Goal: Information Seeking & Learning: Learn about a topic

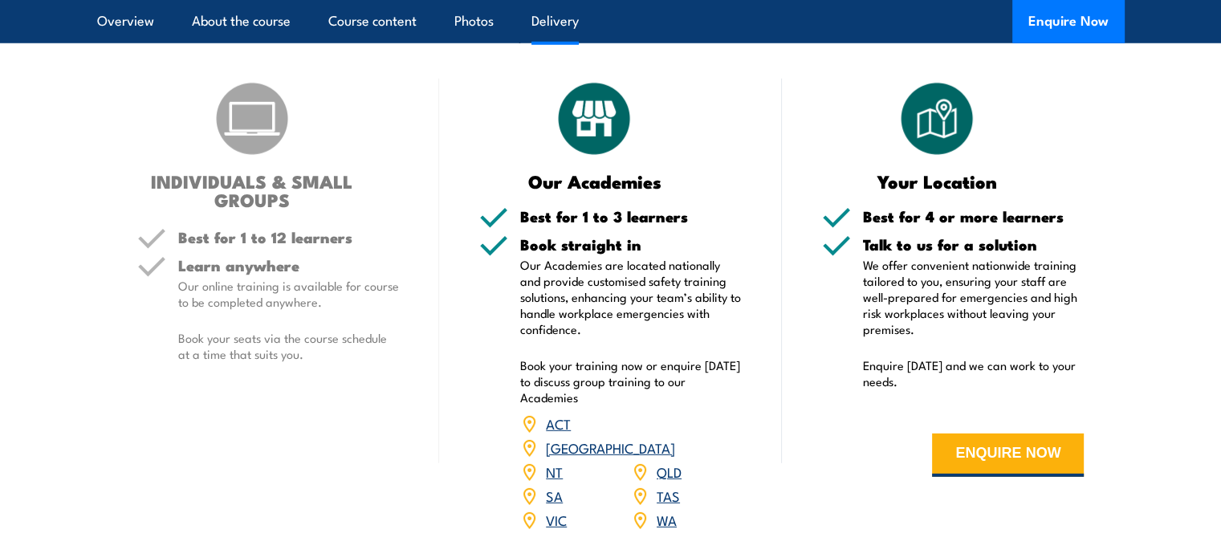
scroll to position [4597, 0]
drag, startPoint x: 283, startPoint y: 274, endPoint x: 317, endPoint y: 301, distance: 42.9
click at [317, 301] on div "Learn anywhere Our online training is available for course to be completed anyw…" at bounding box center [289, 323] width 222 height 131
click at [317, 330] on p "Book your seats via the course schedule at a time that suits you." at bounding box center [289, 346] width 222 height 32
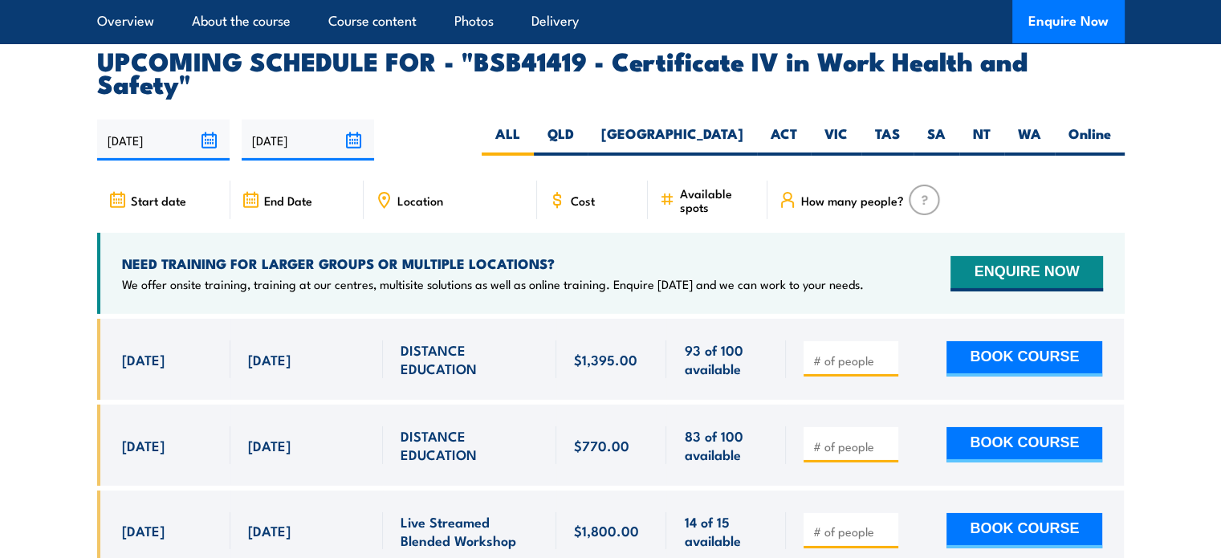
scroll to position [5084, 0]
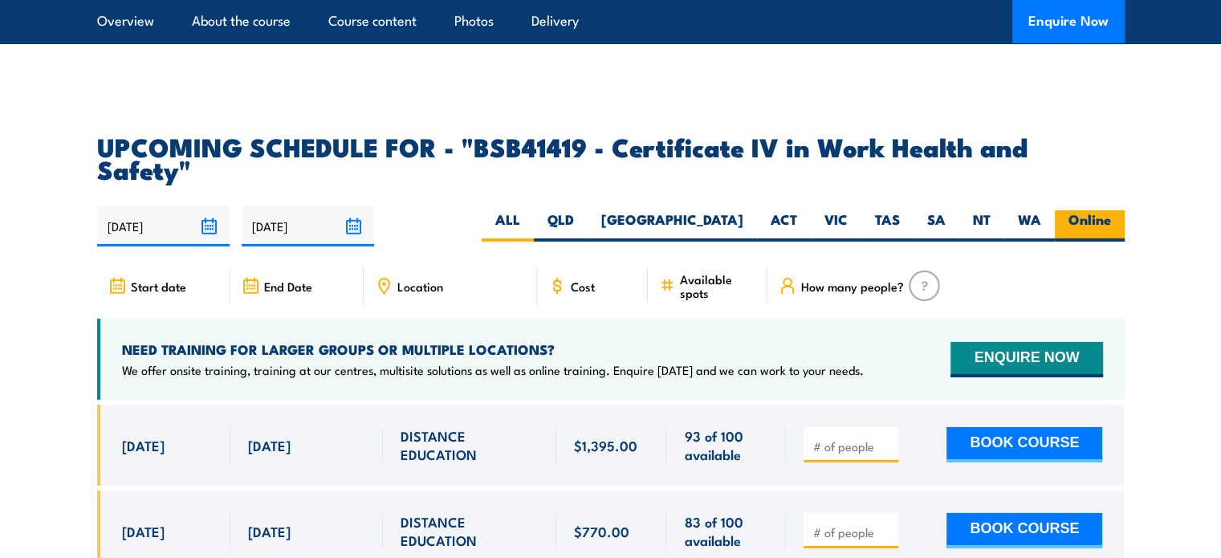
click at [1088, 210] on label "Online" at bounding box center [1090, 225] width 70 height 31
click at [1111, 210] on input "Online" at bounding box center [1116, 215] width 10 height 10
radio input "true"
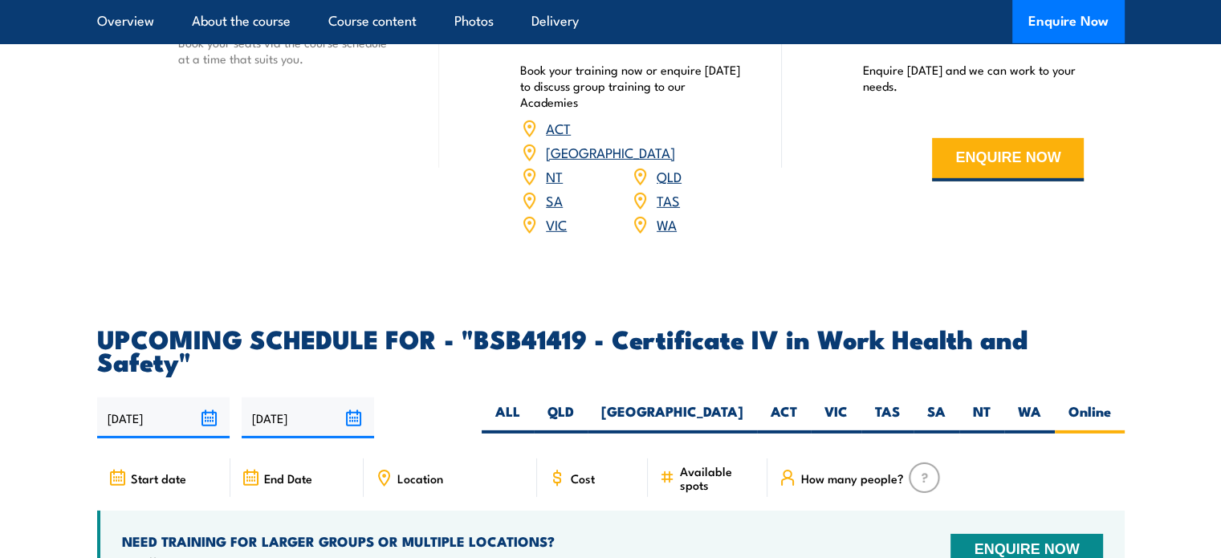
scroll to position [4889, 0]
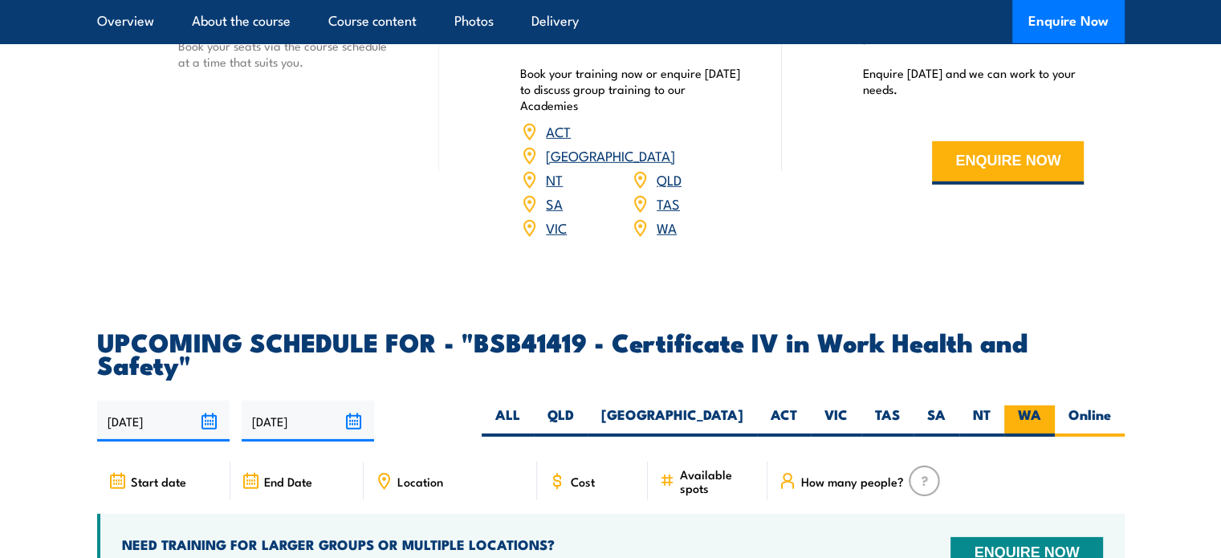
click at [1045, 405] on label "WA" at bounding box center [1029, 420] width 51 height 31
click at [1045, 405] on input "WA" at bounding box center [1046, 410] width 10 height 10
radio input "true"
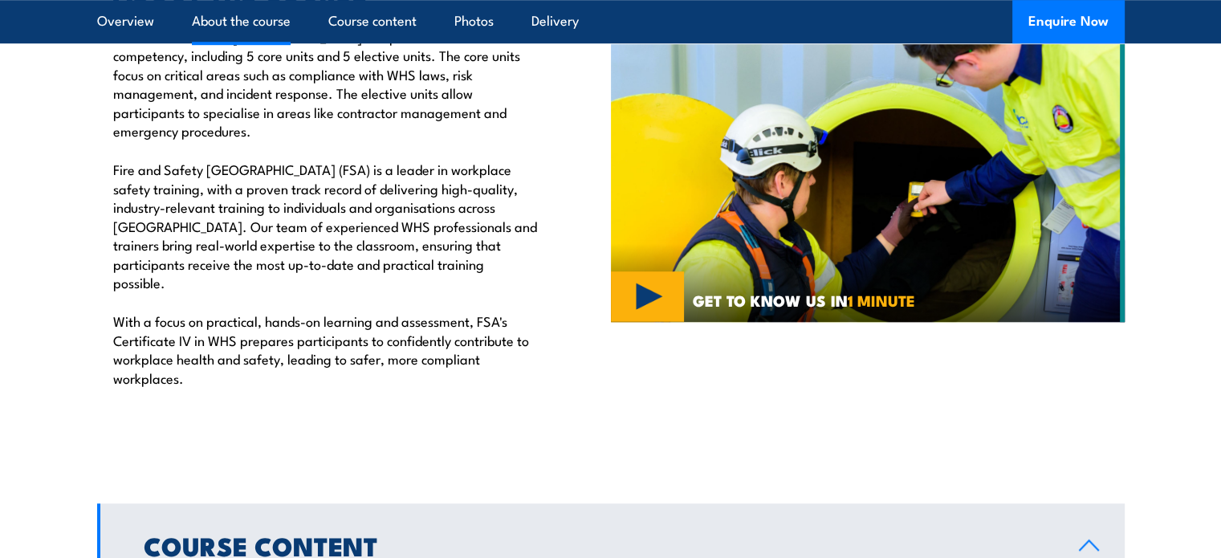
scroll to position [1296, 0]
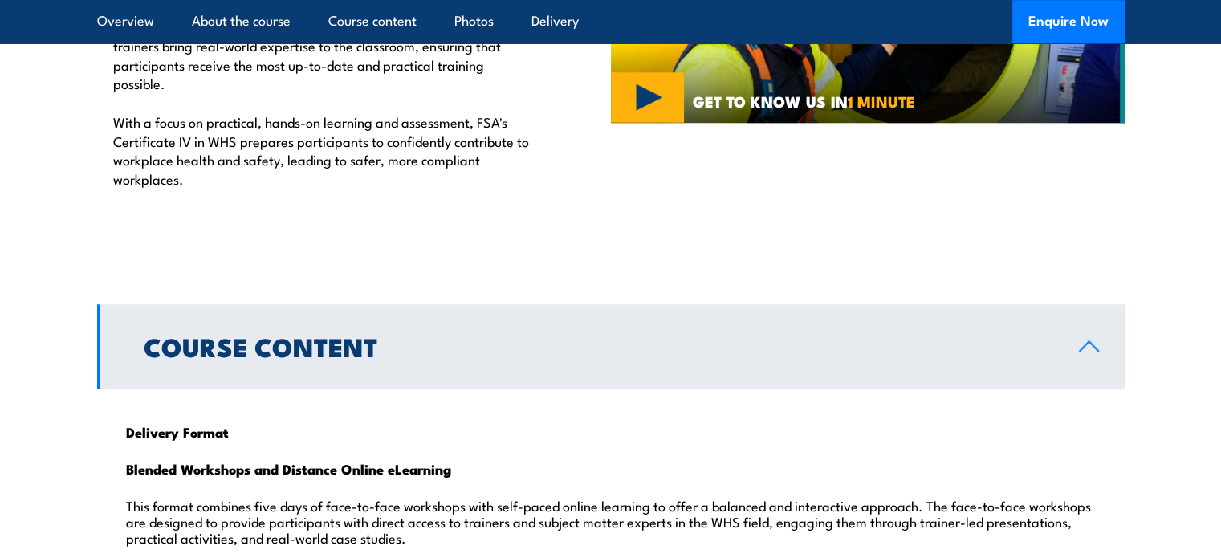
click at [234, 335] on h2 "Course Content" at bounding box center [598, 346] width 909 height 22
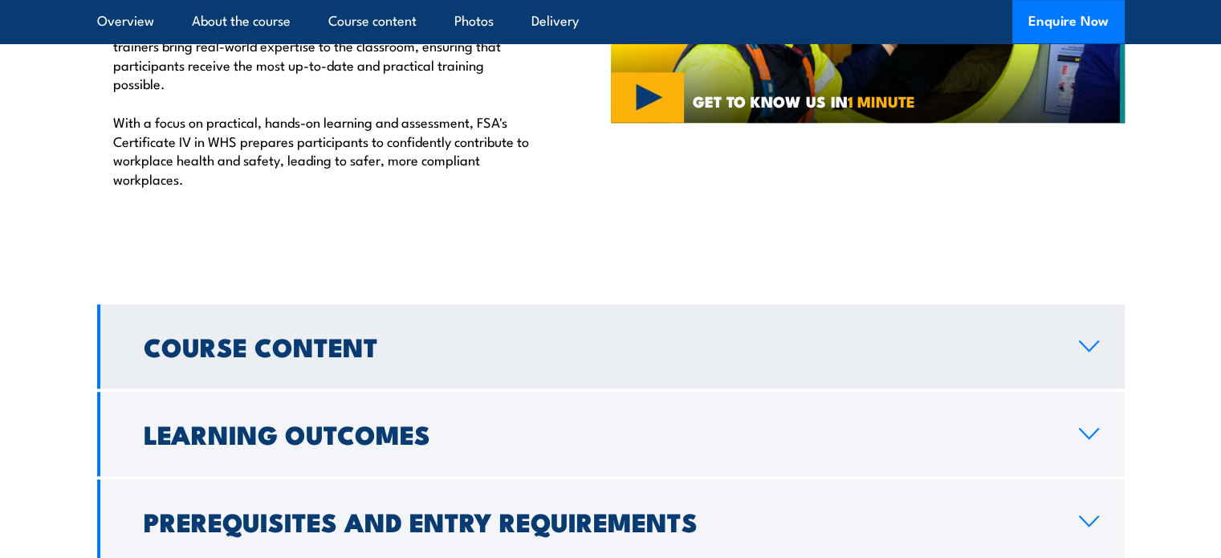
click at [234, 335] on h2 "Course Content" at bounding box center [598, 346] width 909 height 22
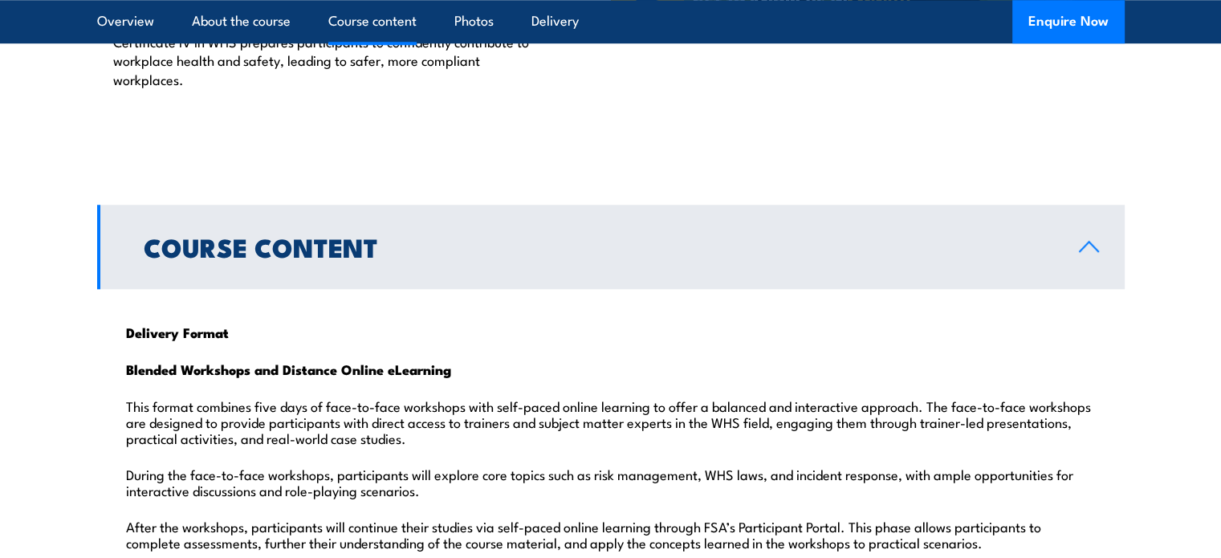
scroll to position [1395, 0]
click at [260, 236] on h2 "Course Content" at bounding box center [598, 247] width 909 height 22
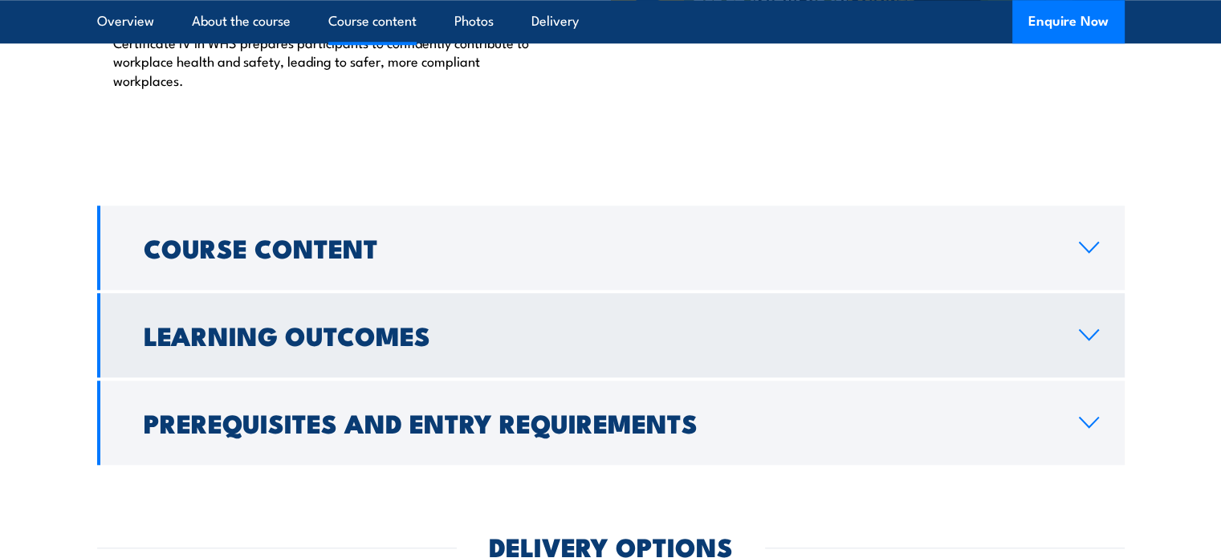
click at [198, 323] on h2 "Learning Outcomes" at bounding box center [598, 334] width 909 height 22
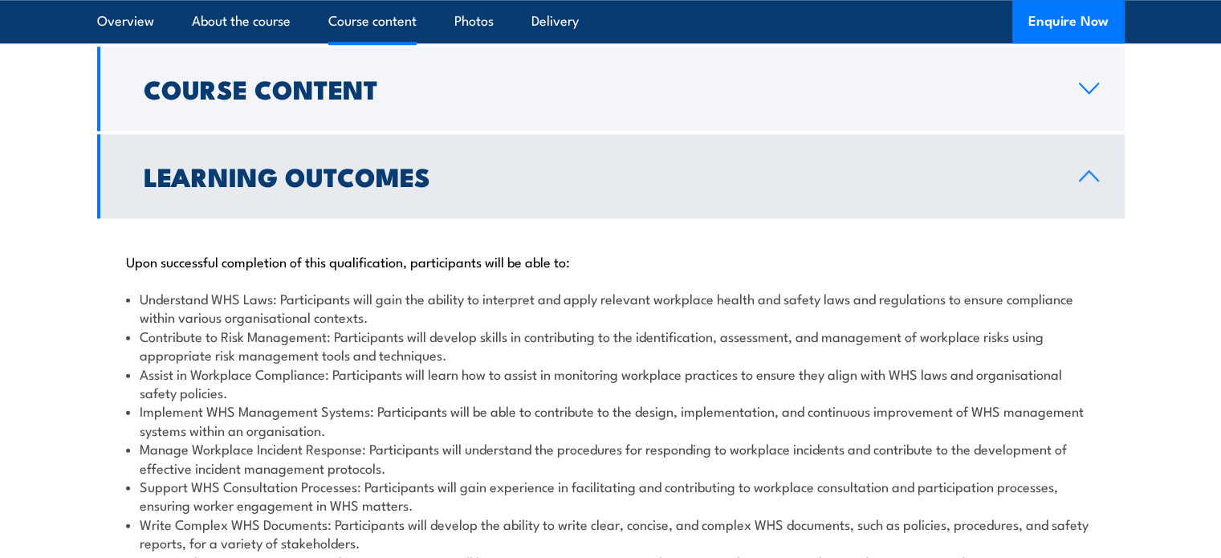
scroll to position [1555, 0]
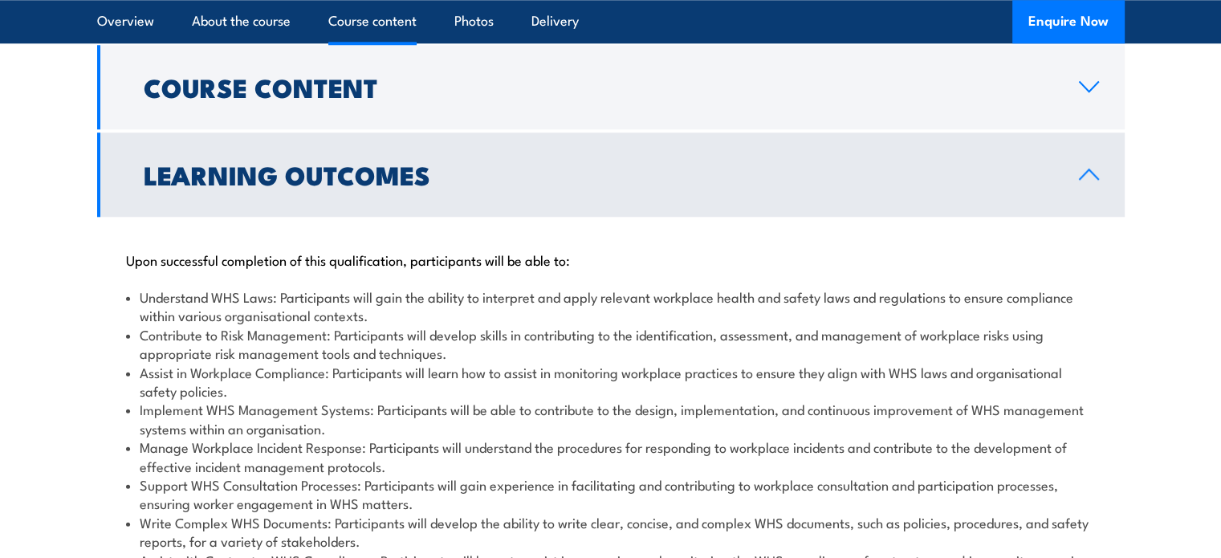
click at [239, 163] on h2 "Learning Outcomes" at bounding box center [598, 174] width 909 height 22
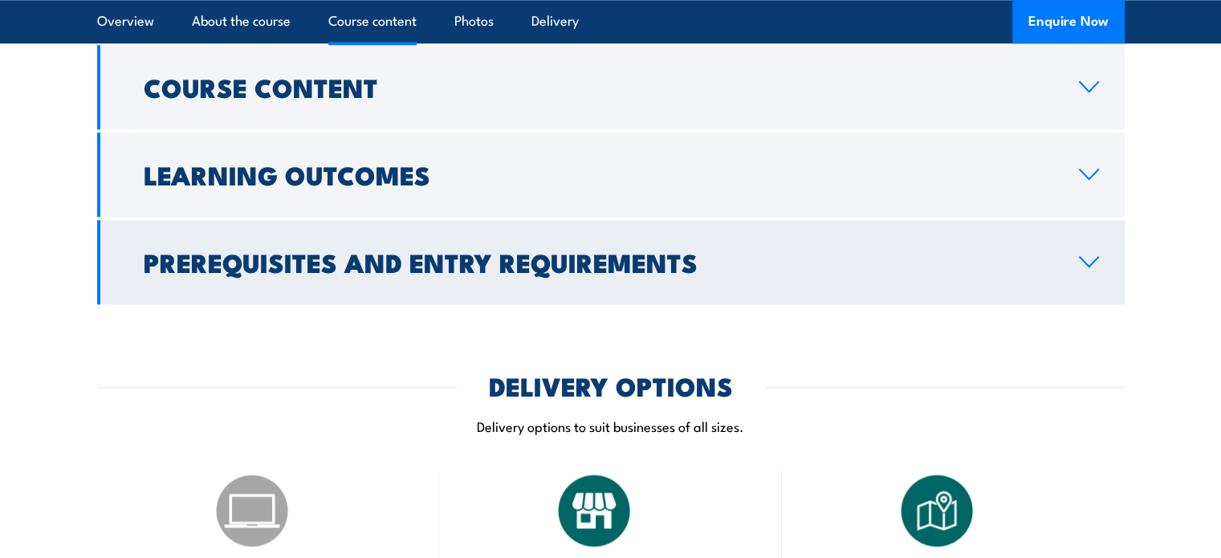
click at [196, 250] on h2 "Prerequisites and Entry Requirements" at bounding box center [598, 261] width 909 height 22
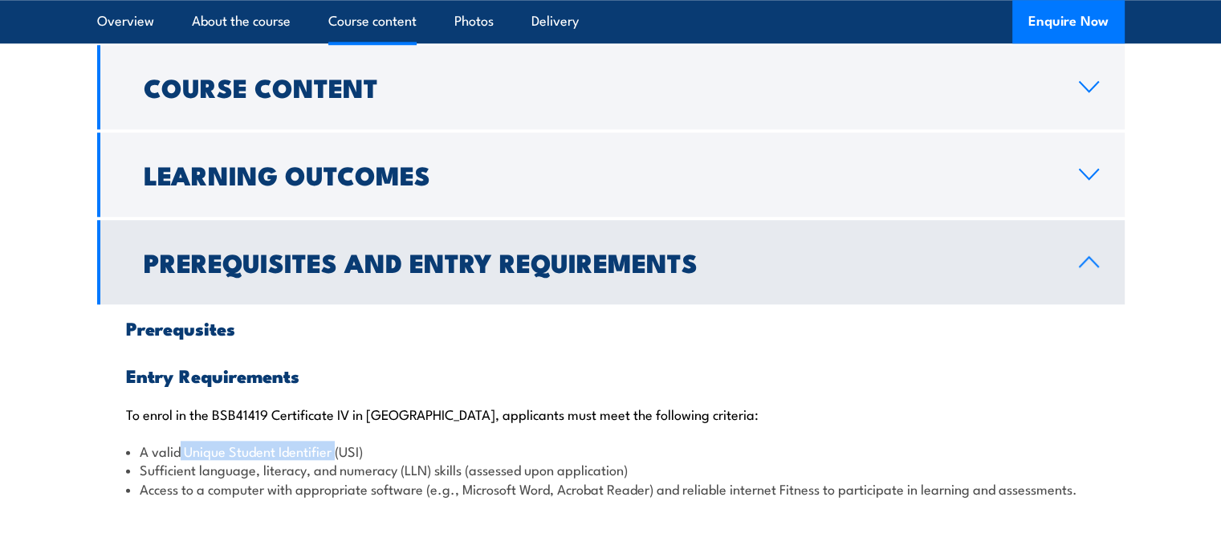
drag, startPoint x: 181, startPoint y: 405, endPoint x: 335, endPoint y: 407, distance: 154.1
click at [335, 441] on li "A valid Unique Student Identifier (USI)" at bounding box center [610, 450] width 969 height 18
copy li "Unique Student Identifier"
